Goal: Transaction & Acquisition: Purchase product/service

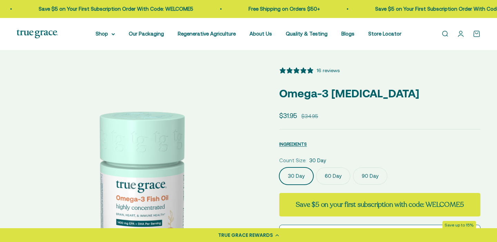
select select "3"
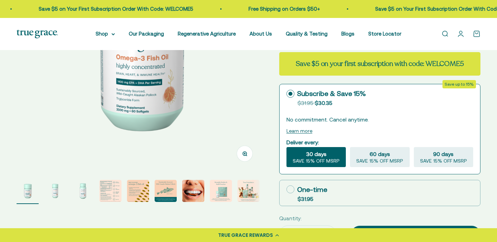
scroll to position [138, 0]
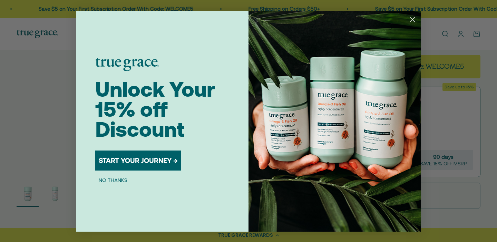
click at [415, 17] on icon "Close dialog" at bounding box center [412, 19] width 5 height 5
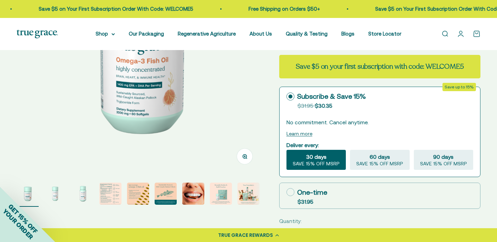
click at [136, 193] on img "Go to item 5" at bounding box center [138, 194] width 22 height 22
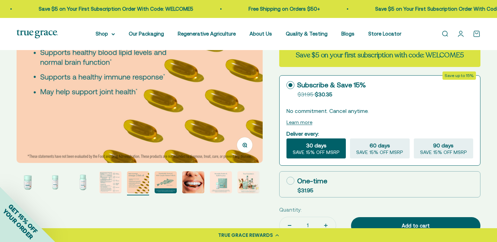
scroll to position [156, 0]
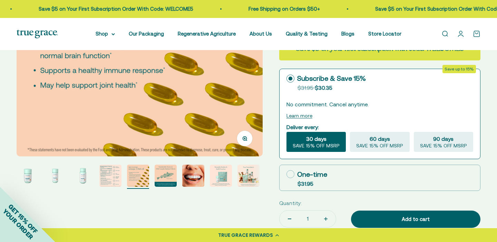
click at [114, 179] on img "Go to item 4" at bounding box center [110, 176] width 22 height 22
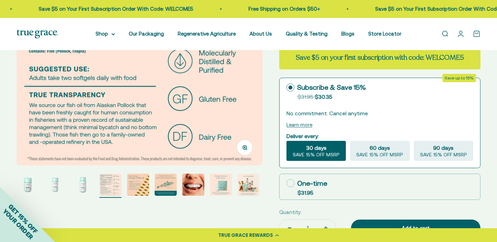
scroll to position [148, 0]
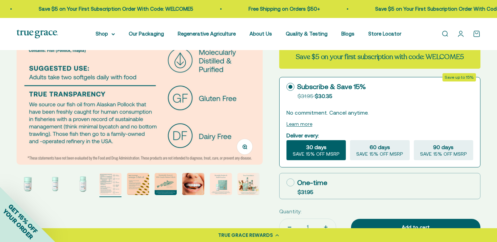
click at [137, 185] on img "Go to item 5" at bounding box center [138, 184] width 22 height 22
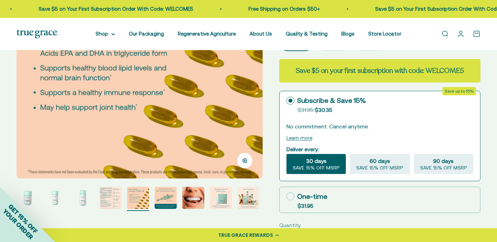
scroll to position [139, 0]
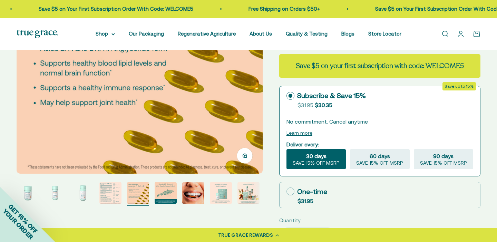
click at [167, 199] on img "Go to item 6" at bounding box center [166, 193] width 22 height 22
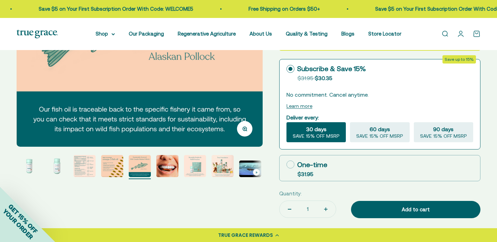
scroll to position [172, 0]
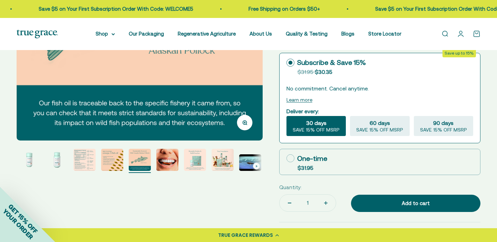
click at [167, 163] on img "Go to item 7" at bounding box center [167, 160] width 22 height 22
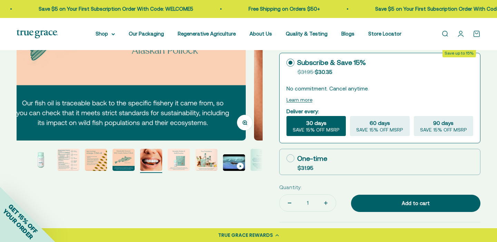
scroll to position [0, 53]
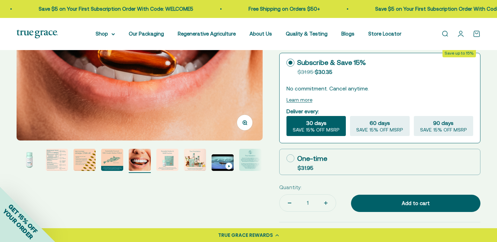
click at [164, 165] on img "Go to item 8" at bounding box center [167, 160] width 22 height 22
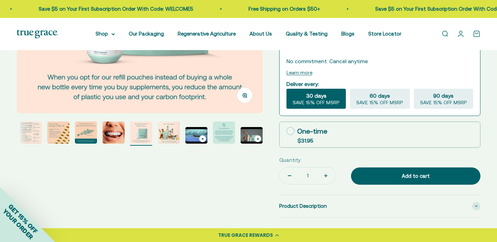
scroll to position [198, 0]
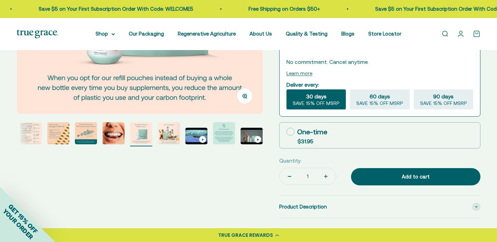
click at [164, 130] on img "Go to item 9" at bounding box center [169, 133] width 22 height 22
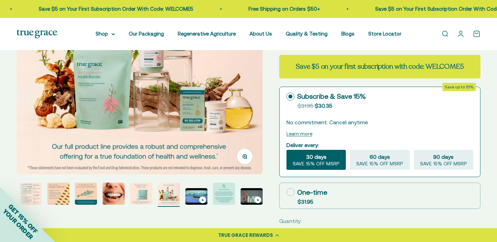
scroll to position [0, 0]
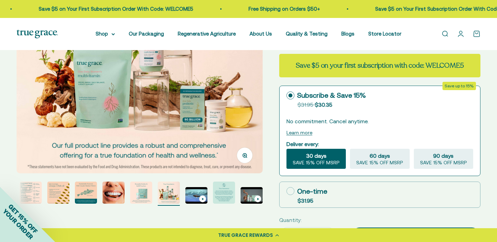
click at [223, 194] on img "Go to item 11" at bounding box center [224, 193] width 22 height 22
